Goal: Task Accomplishment & Management: Use online tool/utility

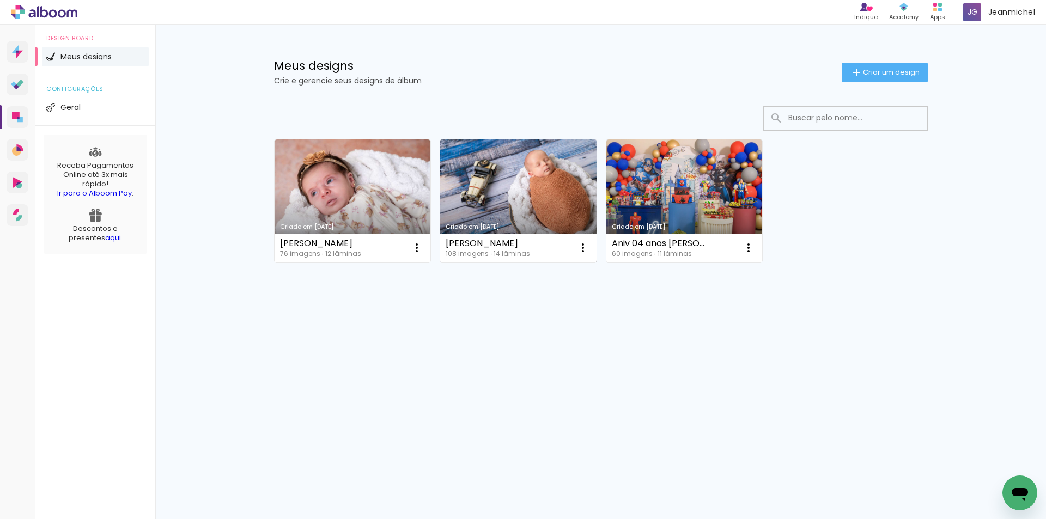
click at [540, 181] on link "Criado em [DATE]" at bounding box center [518, 200] width 156 height 123
click at [513, 197] on link "Criado em [DATE]" at bounding box center [518, 200] width 156 height 123
click at [584, 252] on iron-icon at bounding box center [582, 247] width 13 height 13
click at [513, 269] on span "Abrir" at bounding box center [518, 273] width 17 height 8
